Goal: Find specific page/section: Find specific page/section

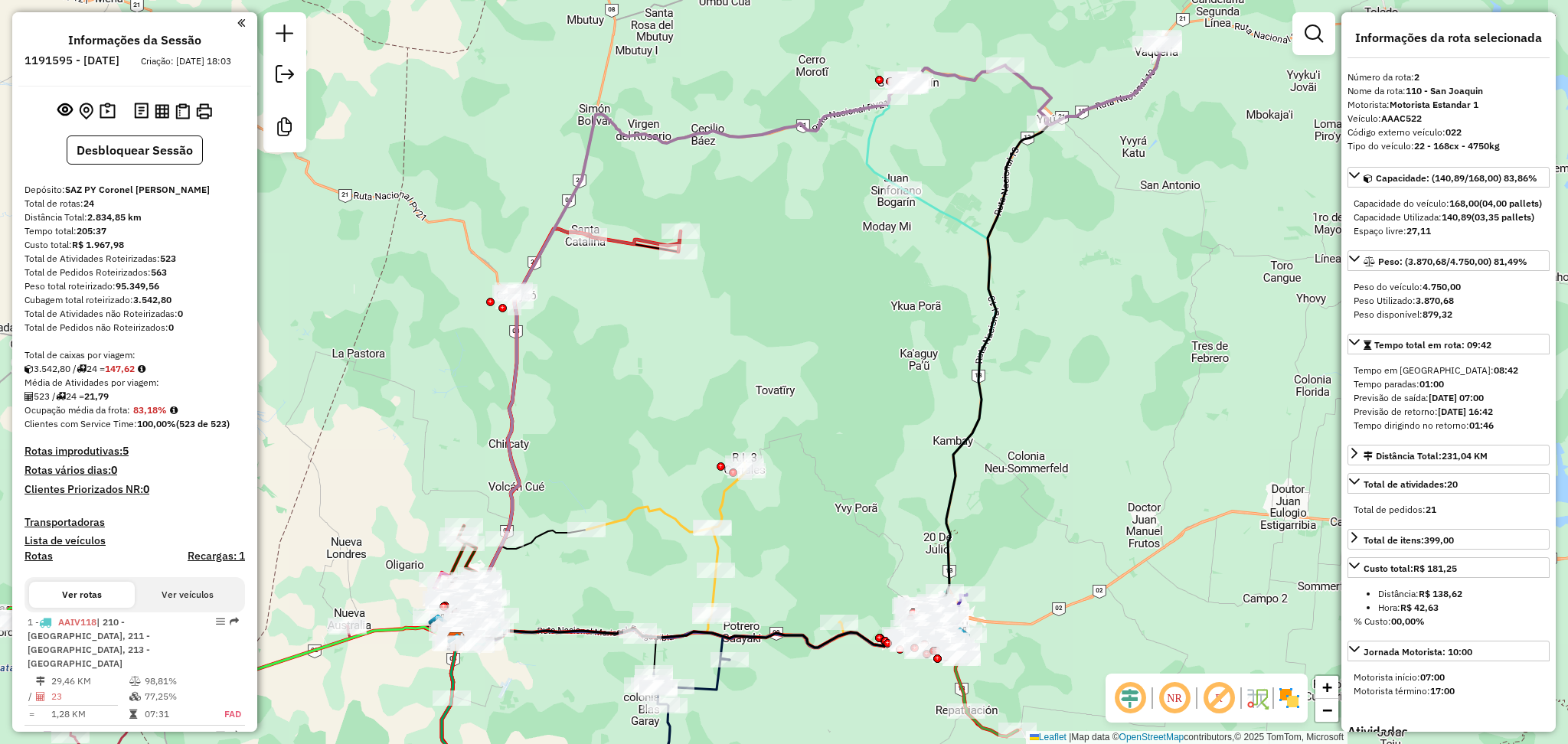
select select "**********"
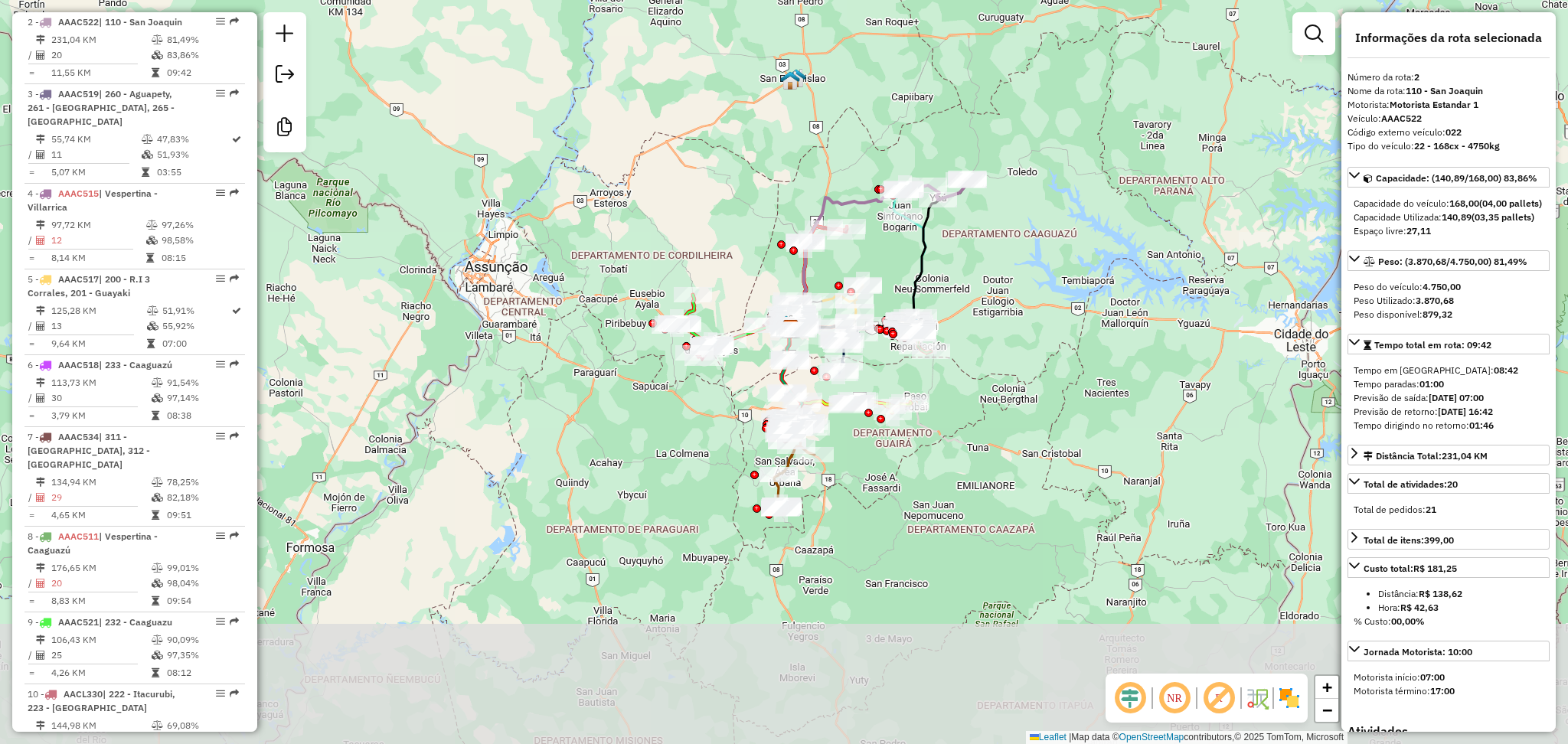
drag, startPoint x: 1008, startPoint y: 536, endPoint x: 1037, endPoint y: 273, distance: 264.6
click at [1037, 273] on div "Janela de atendimento Grade de atendimento Capacidade Transportadoras Veículos …" at bounding box center [784, 372] width 1568 height 744
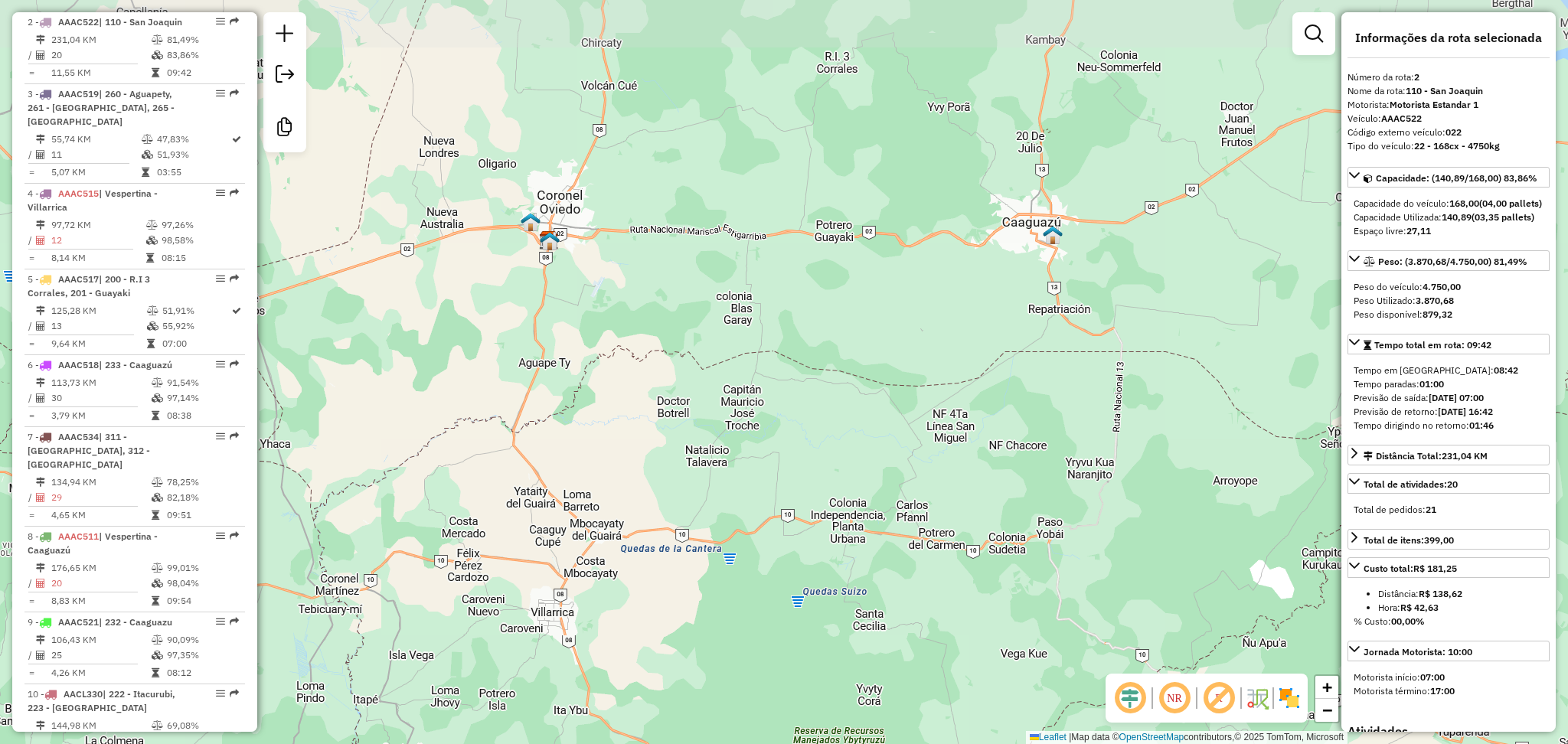
drag, startPoint x: 700, startPoint y: 364, endPoint x: 724, endPoint y: 476, distance: 114.5
click at [716, 457] on div "Janela de atendimento Grade de atendimento Capacidade Transportadoras Veículos …" at bounding box center [784, 372] width 1568 height 744
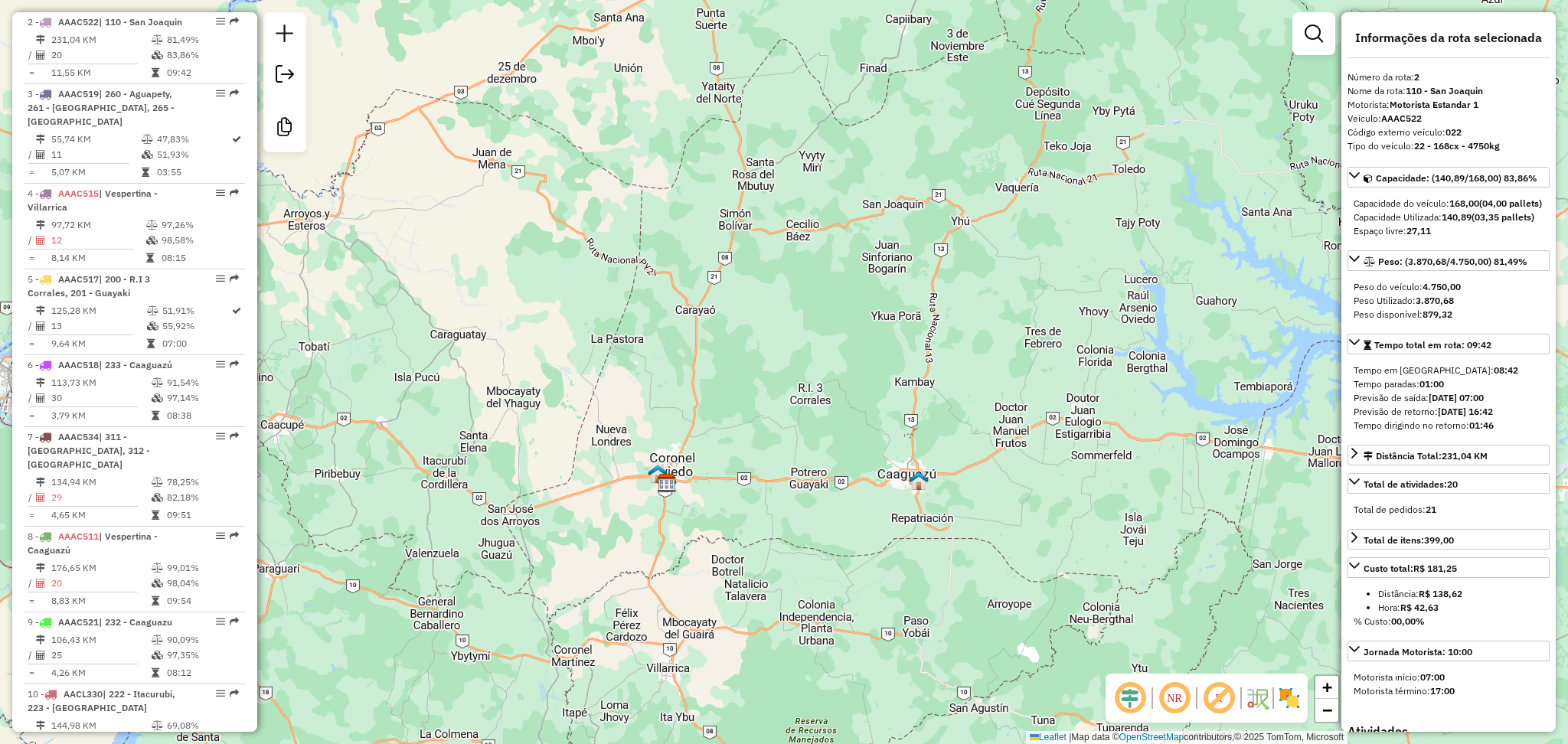
drag, startPoint x: 737, startPoint y: 166, endPoint x: 704, endPoint y: 404, distance: 240.3
click at [704, 404] on div "Janela de atendimento Grade de atendimento Capacidade Transportadoras Veículos …" at bounding box center [784, 372] width 1568 height 744
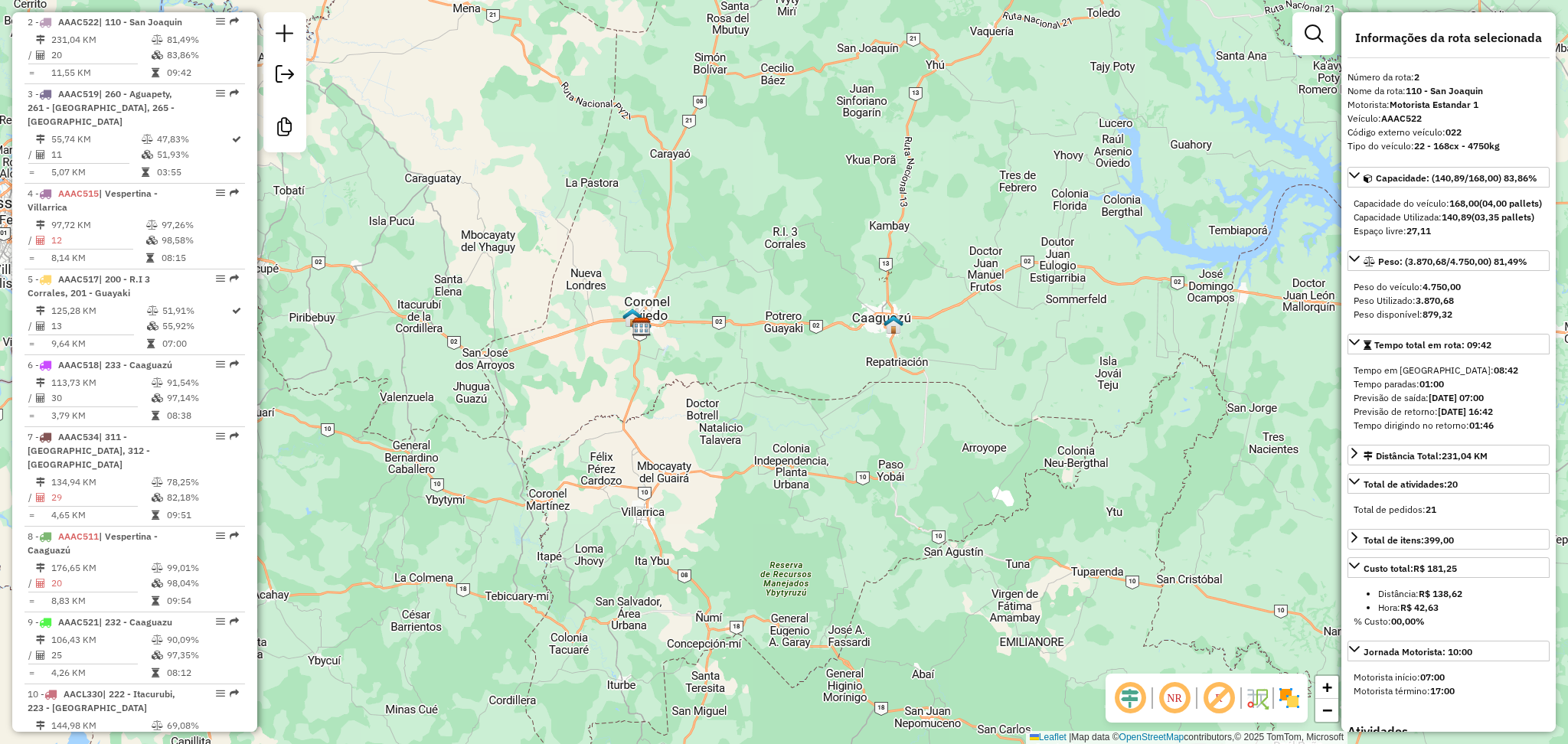
drag, startPoint x: 1003, startPoint y: 595, endPoint x: 978, endPoint y: 438, distance: 159.0
click at [978, 438] on div "Janela de atendimento Grade de atendimento Capacidade Transportadoras Veículos …" at bounding box center [784, 372] width 1568 height 744
